Goal: Navigation & Orientation: Find specific page/section

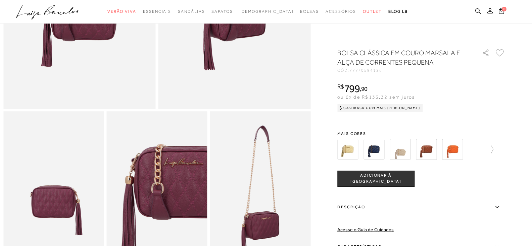
scroll to position [168, 0]
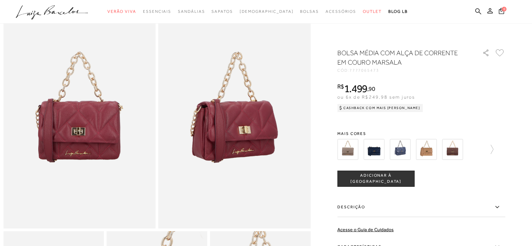
scroll to position [34, 0]
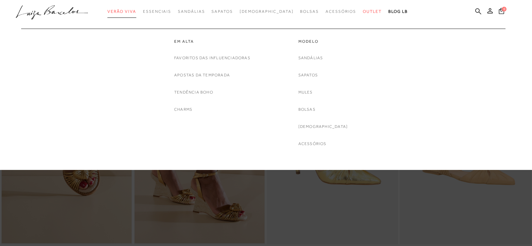
click at [136, 13] on span "Verão Viva" at bounding box center [121, 11] width 29 height 5
click at [179, 40] on link "Em alta" at bounding box center [212, 42] width 76 height 6
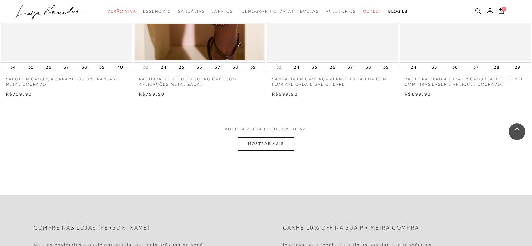
scroll to position [1478, 0]
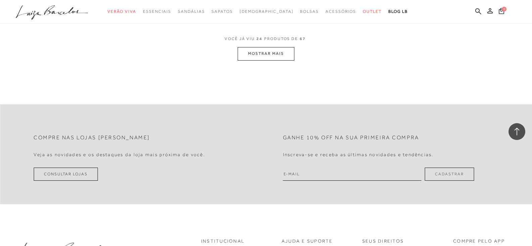
click at [260, 54] on button "MOSTRAR MAIS" at bounding box center [266, 53] width 56 height 13
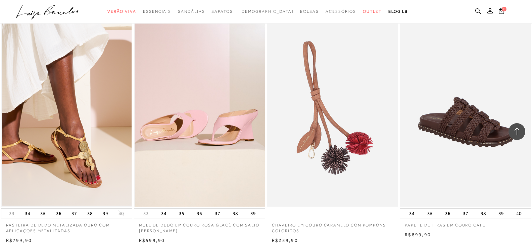
scroll to position [2762, 0]
